Goal: Information Seeking & Learning: Learn about a topic

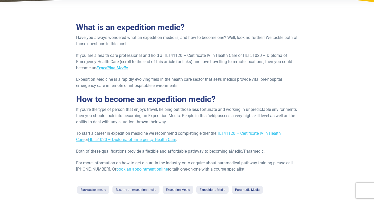
scroll to position [112, 0]
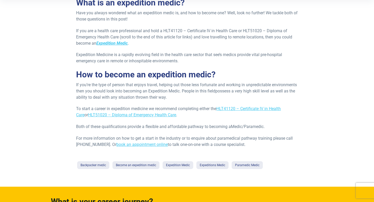
drag, startPoint x: 125, startPoint y: 121, endPoint x: 172, endPoint y: 121, distance: 46.7
click at [171, 121] on div "What is an expedition medic? Have you always wondered what an expedition medic …" at bounding box center [186, 73] width 221 height 150
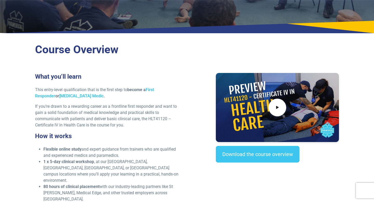
scroll to position [103, 0]
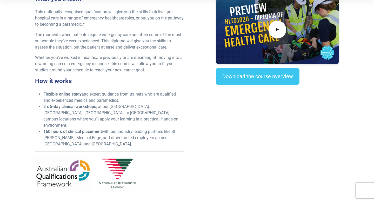
scroll to position [180, 0]
